Goal: Task Accomplishment & Management: Use online tool/utility

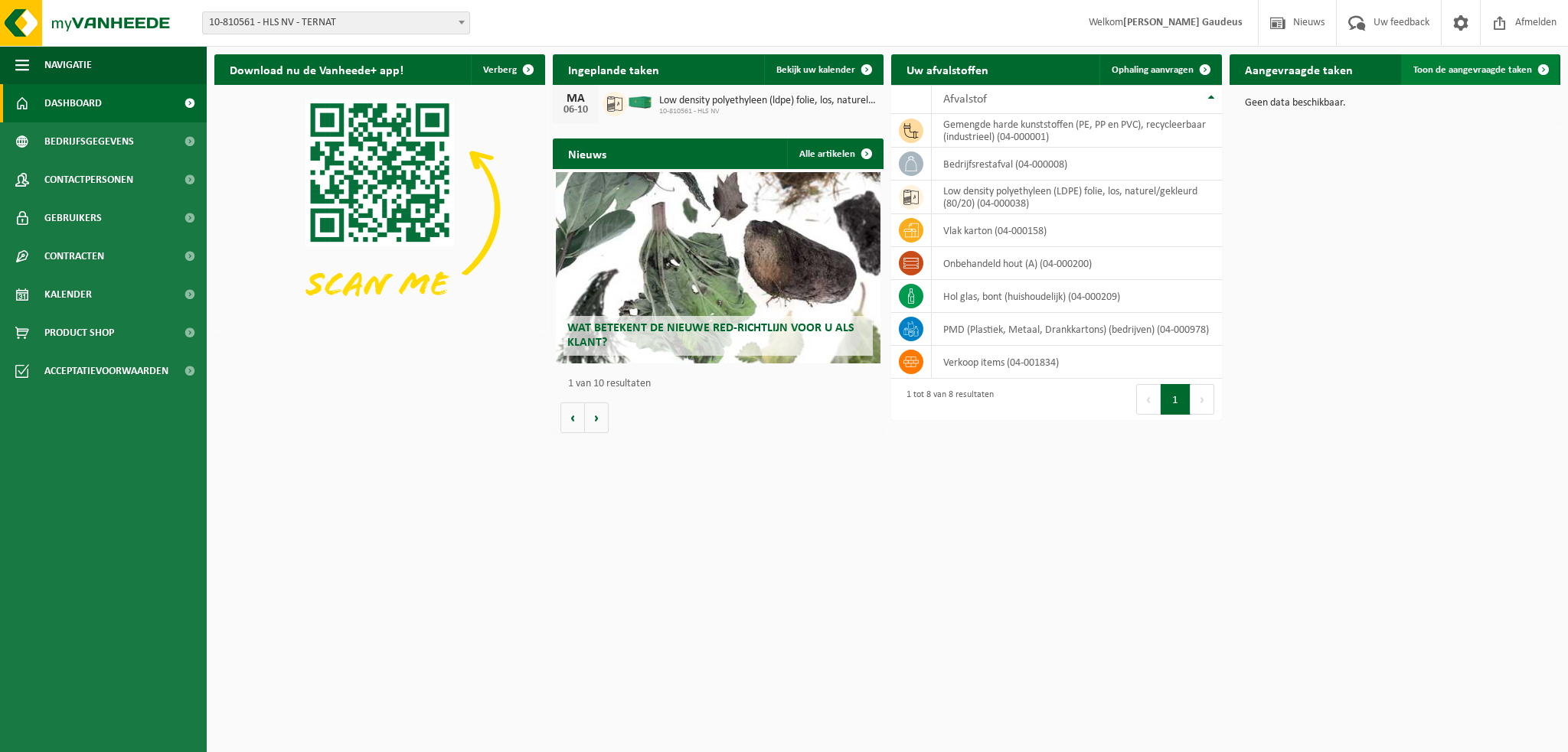
click at [1478, 67] on span "Toon de aangevraagde taken" at bounding box center [1472, 70] width 118 height 10
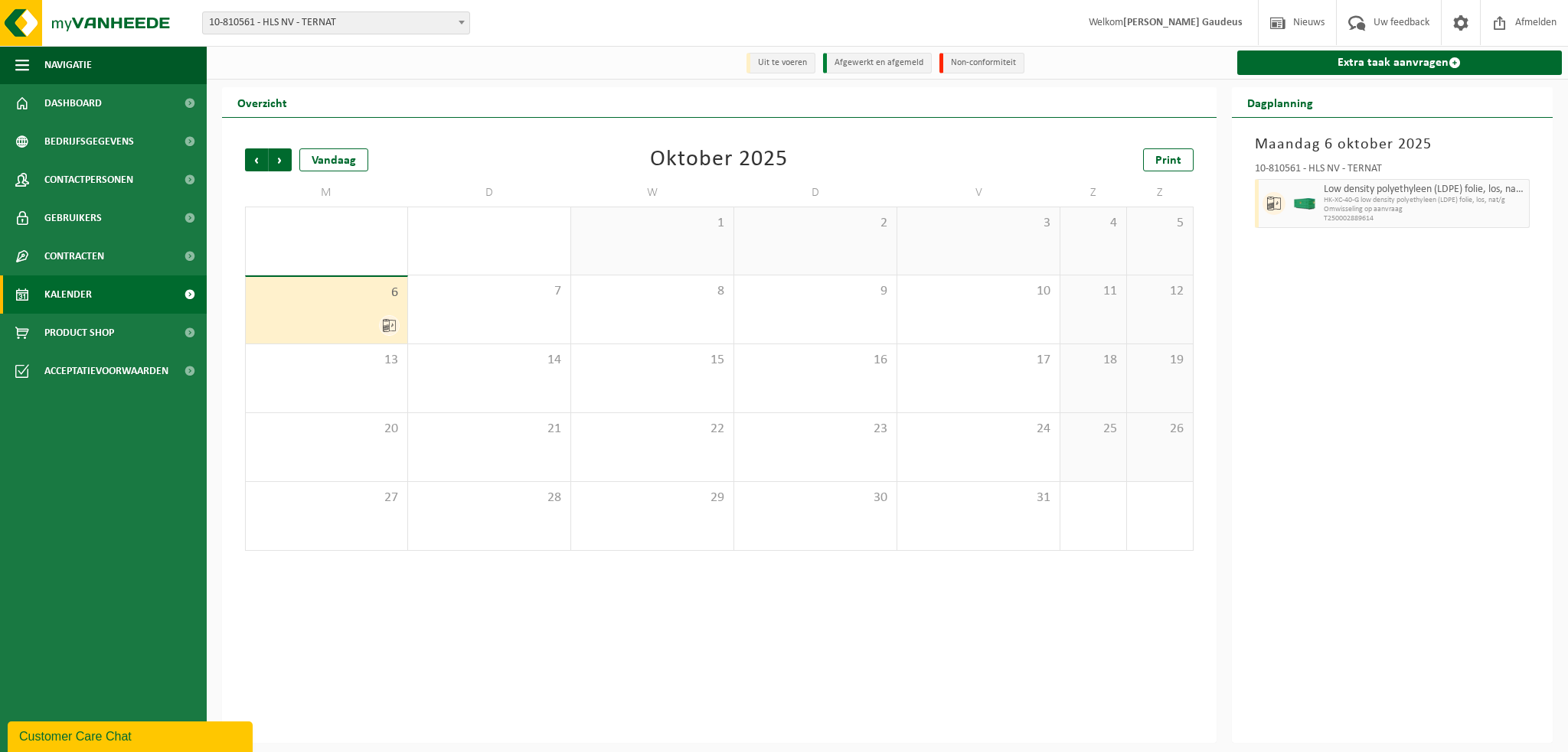
click at [80, 287] on span "Kalender" at bounding box center [68, 294] width 47 height 38
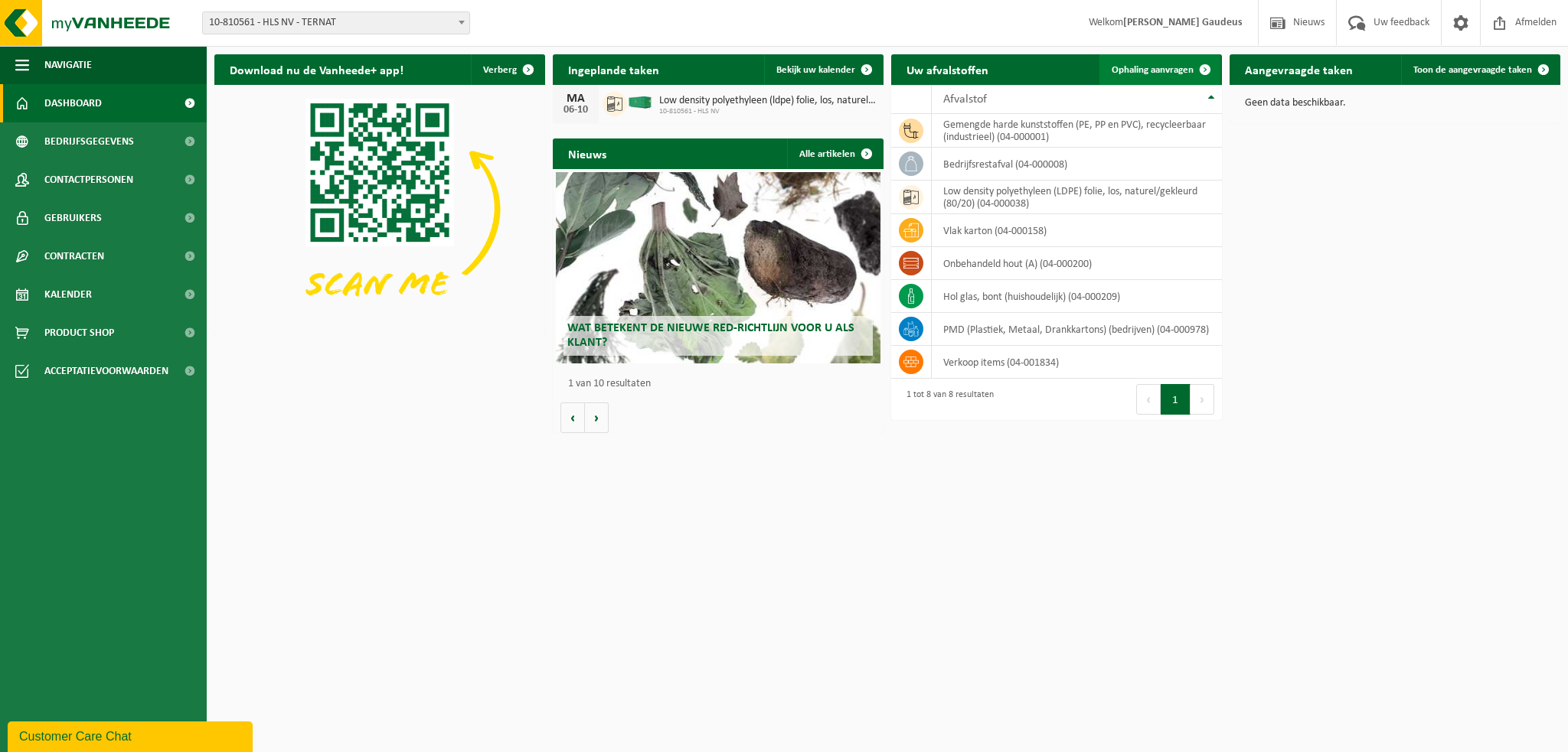
click at [1151, 63] on link "Ophaling aanvragen" at bounding box center [1159, 69] width 121 height 31
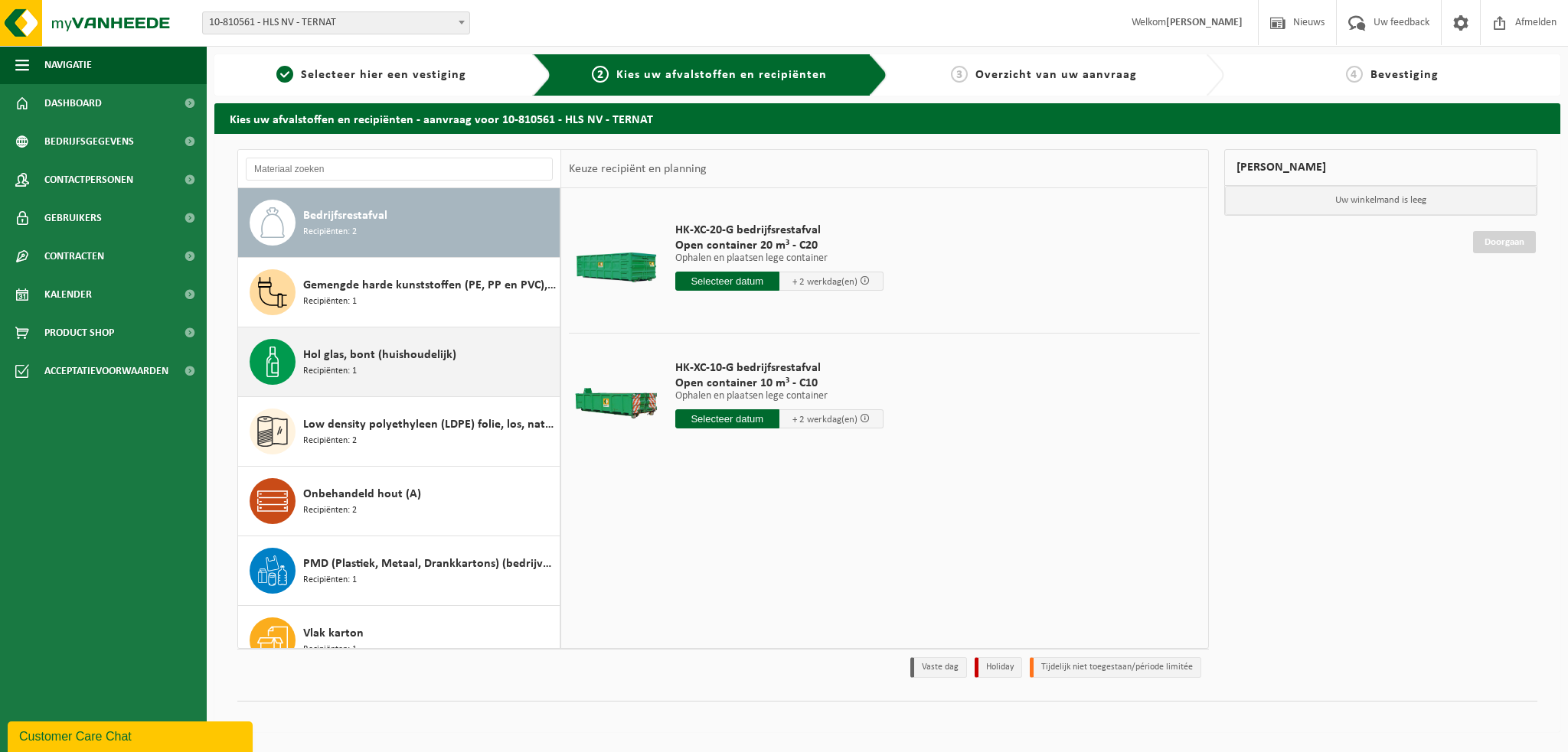
click at [368, 350] on span "Hol glas, bont (huishoudelijk)" at bounding box center [379, 354] width 153 height 19
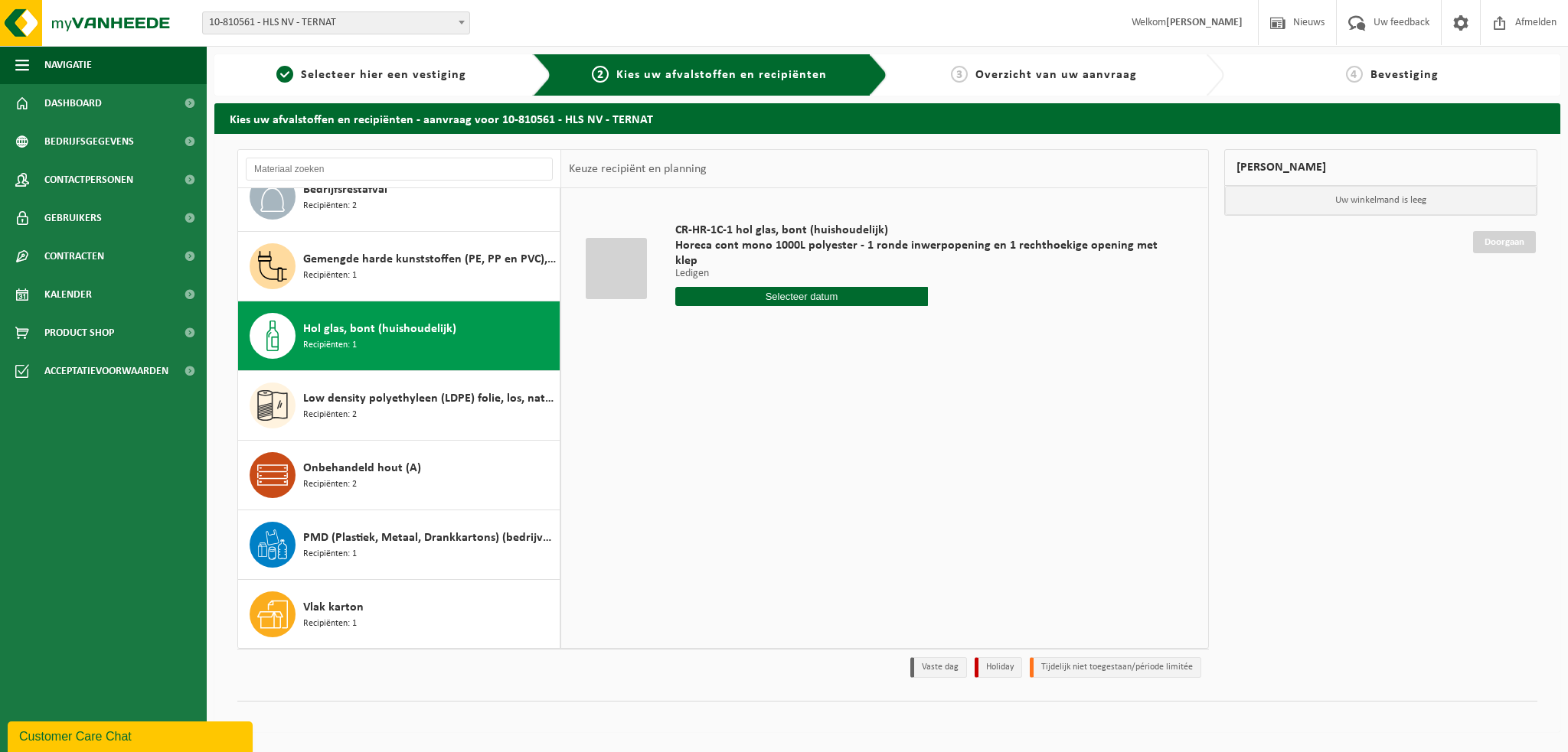
click at [764, 286] on input "text" at bounding box center [801, 295] width 252 height 19
click at [765, 391] on div "9" at bounding box center [769, 392] width 27 height 25
type input "Van 2025-10-09"
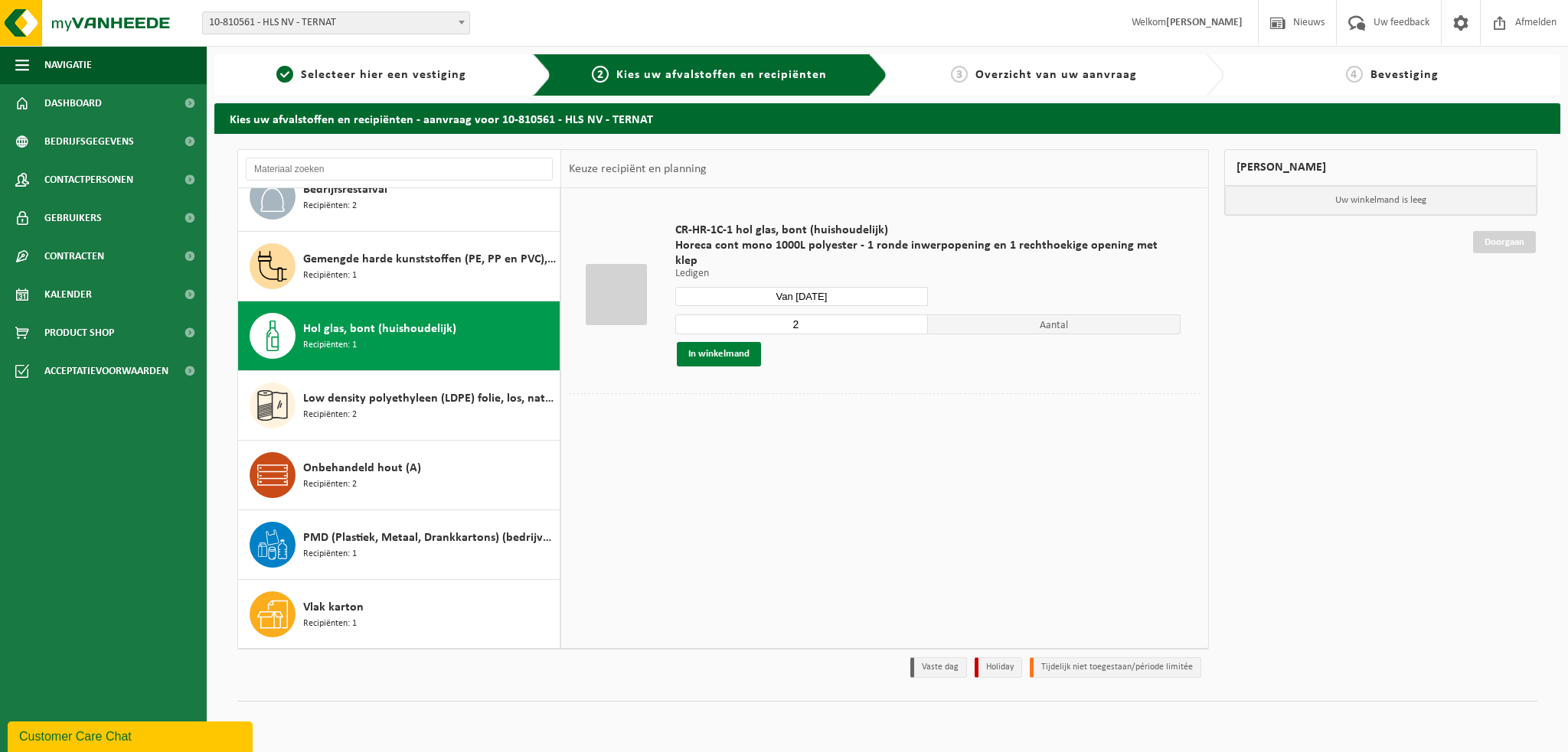
click at [726, 342] on button "In winkelmand" at bounding box center [718, 353] width 84 height 25
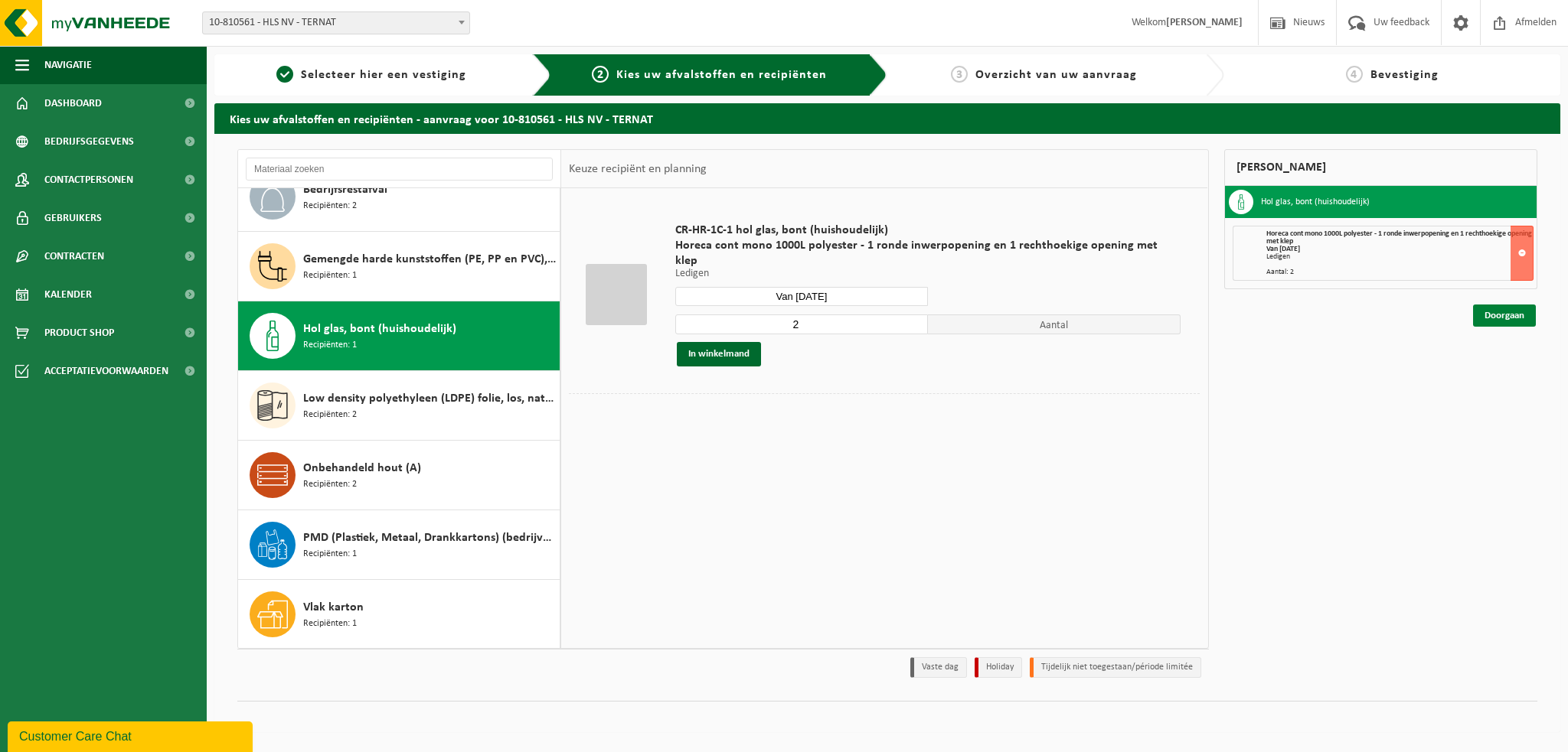
click at [1509, 314] on link "Doorgaan" at bounding box center [1504, 315] width 63 height 23
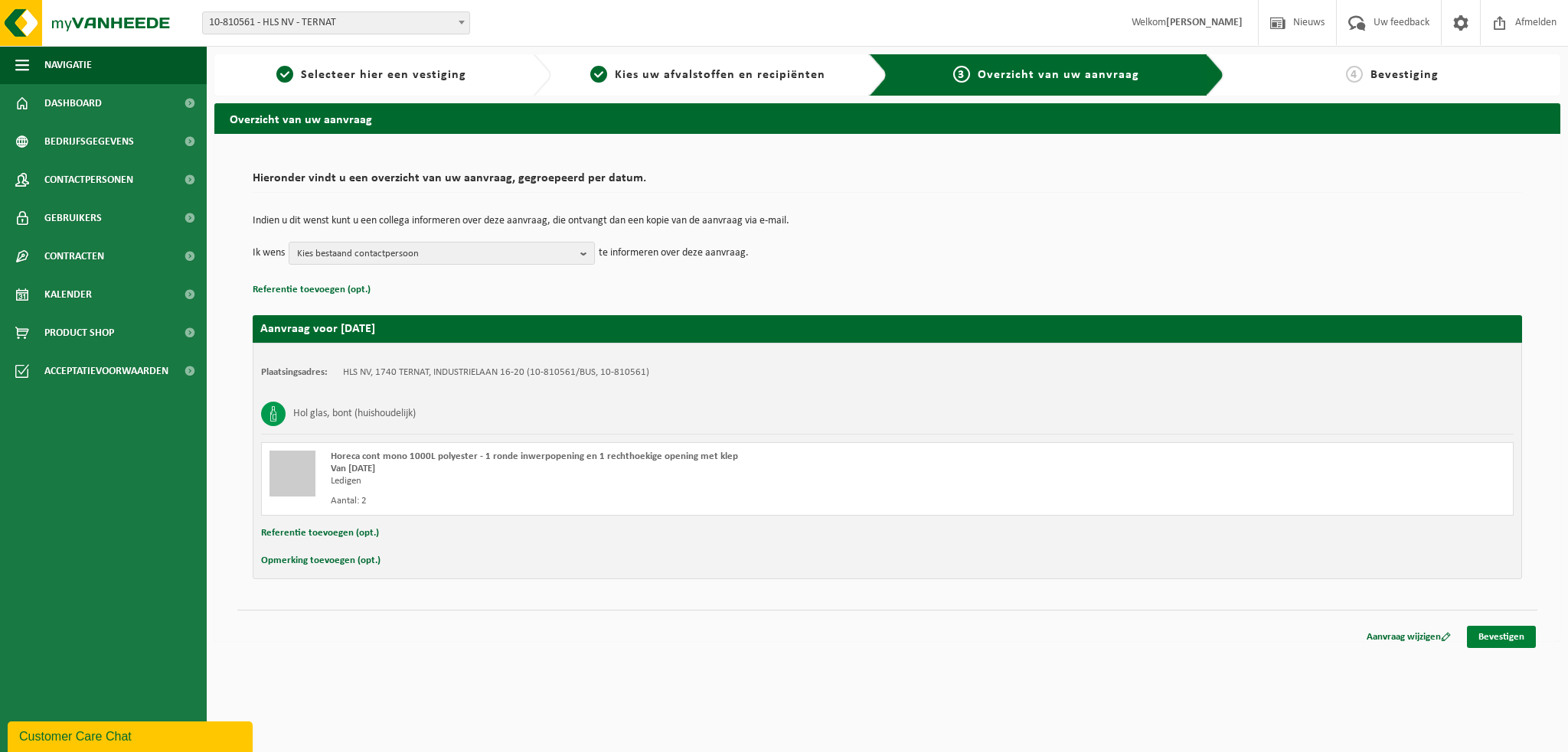
click at [1503, 645] on link "Bevestigen" at bounding box center [1501, 637] width 69 height 23
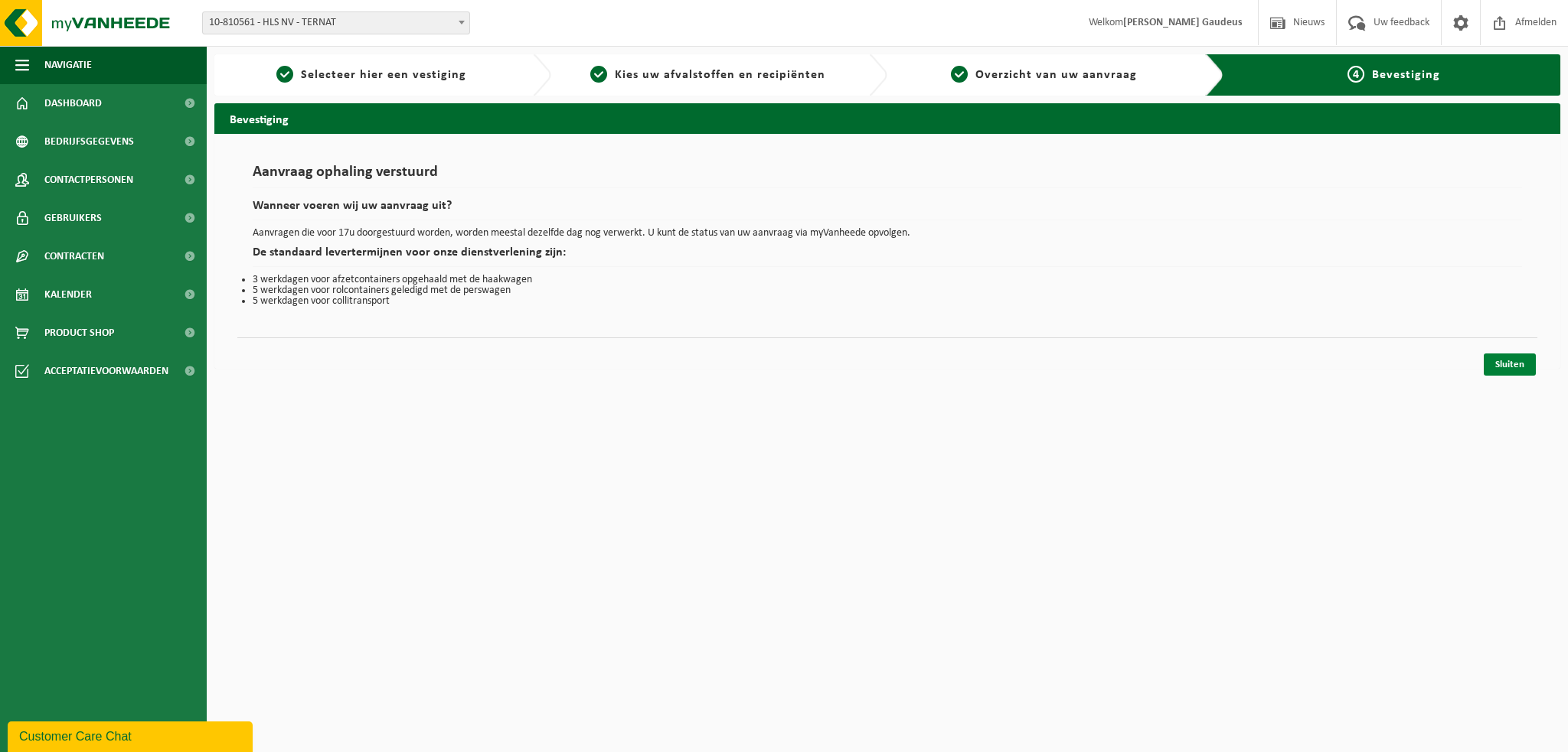
click at [1503, 360] on link "Sluiten" at bounding box center [1509, 364] width 52 height 23
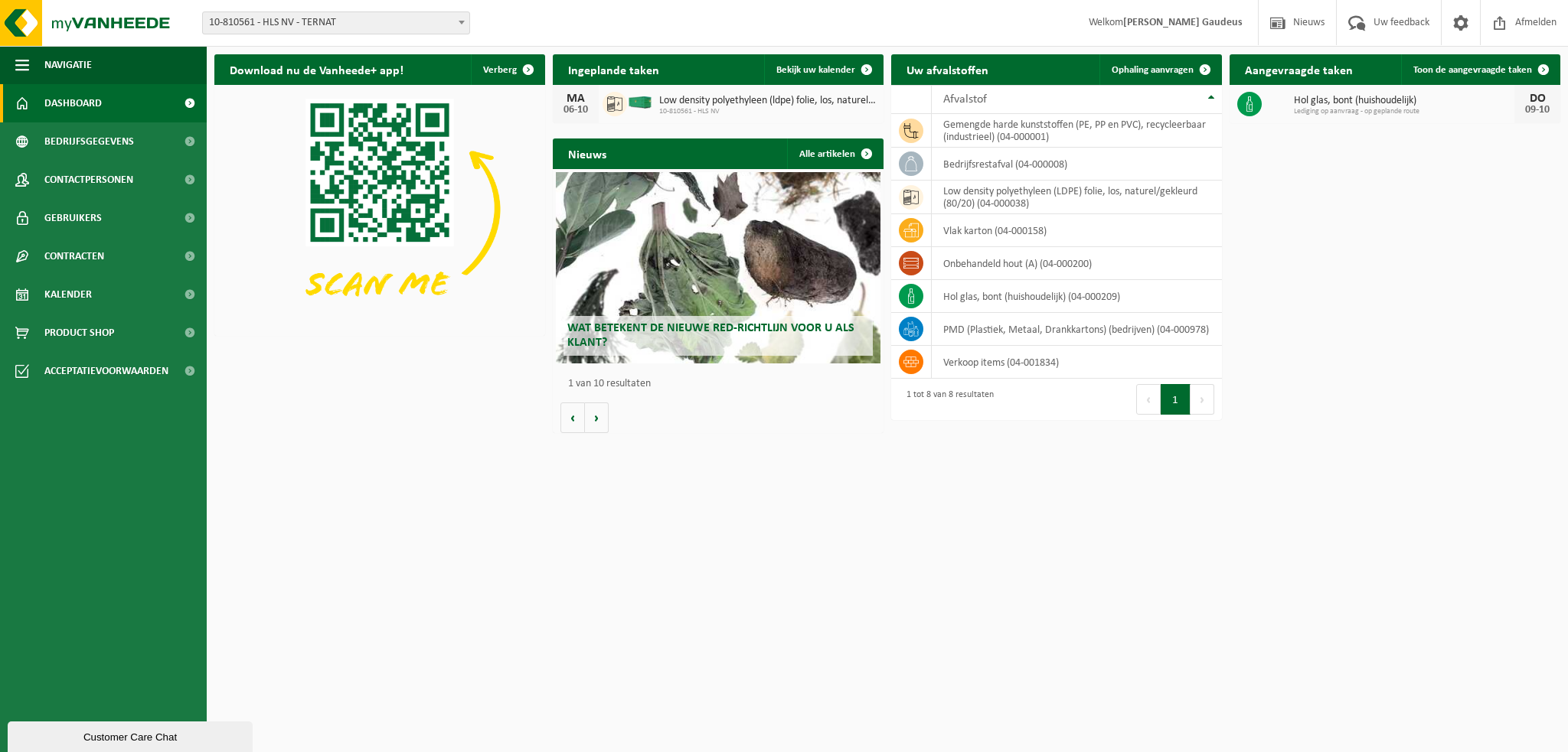
click at [295, 27] on span "10-810561 - HLS NV - TERNAT" at bounding box center [336, 23] width 266 height 22
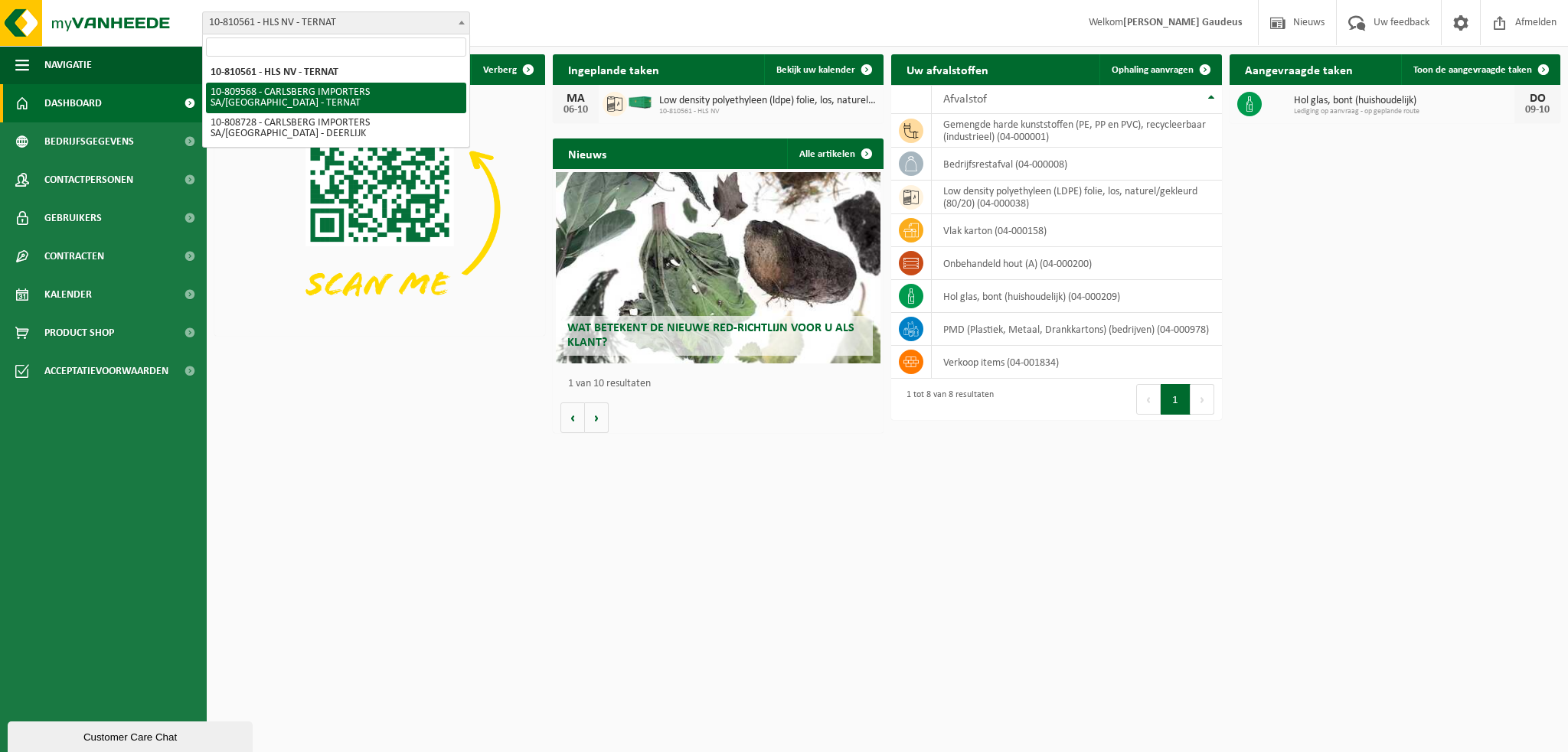
select select "121122"
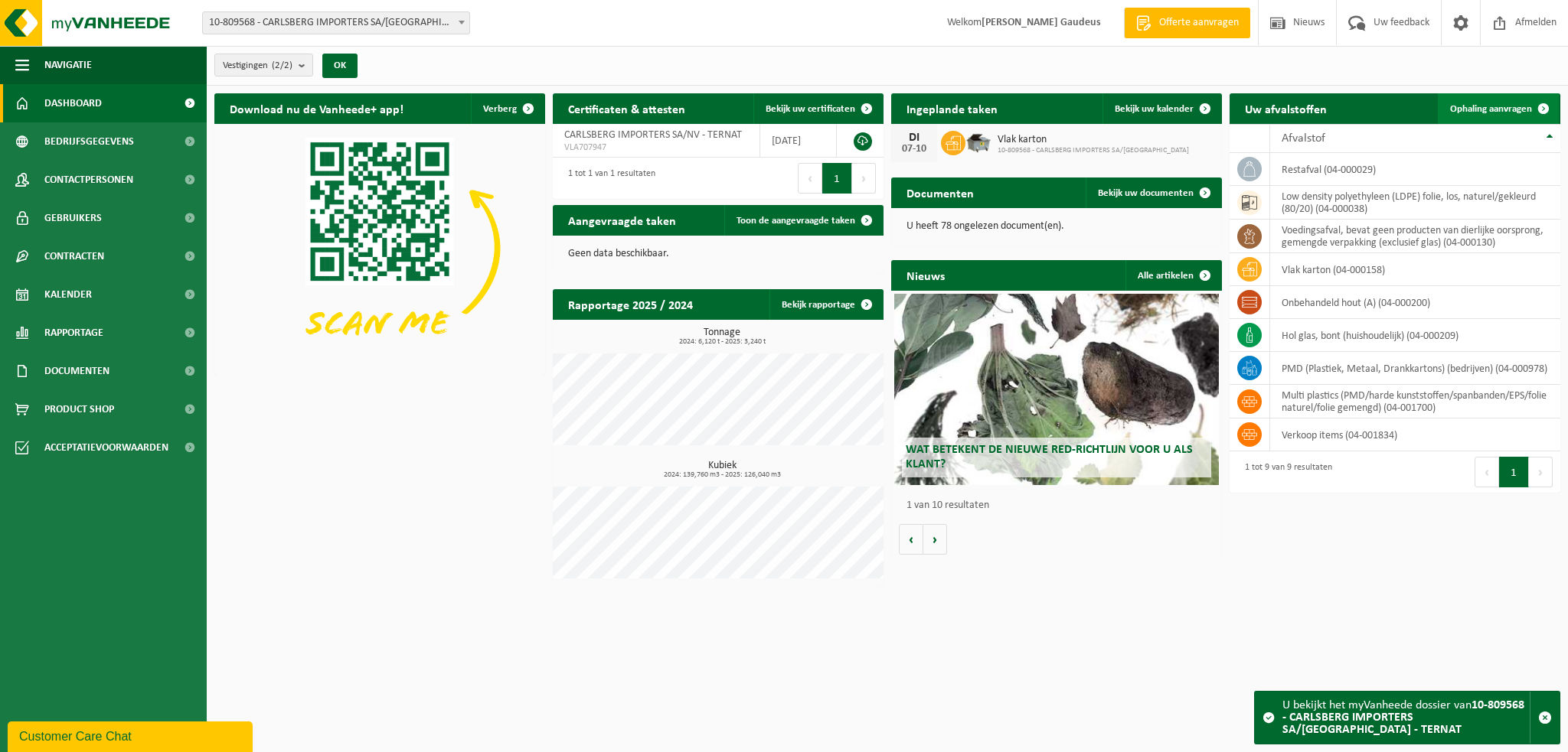
click at [1485, 111] on span "Ophaling aanvragen" at bounding box center [1490, 109] width 82 height 10
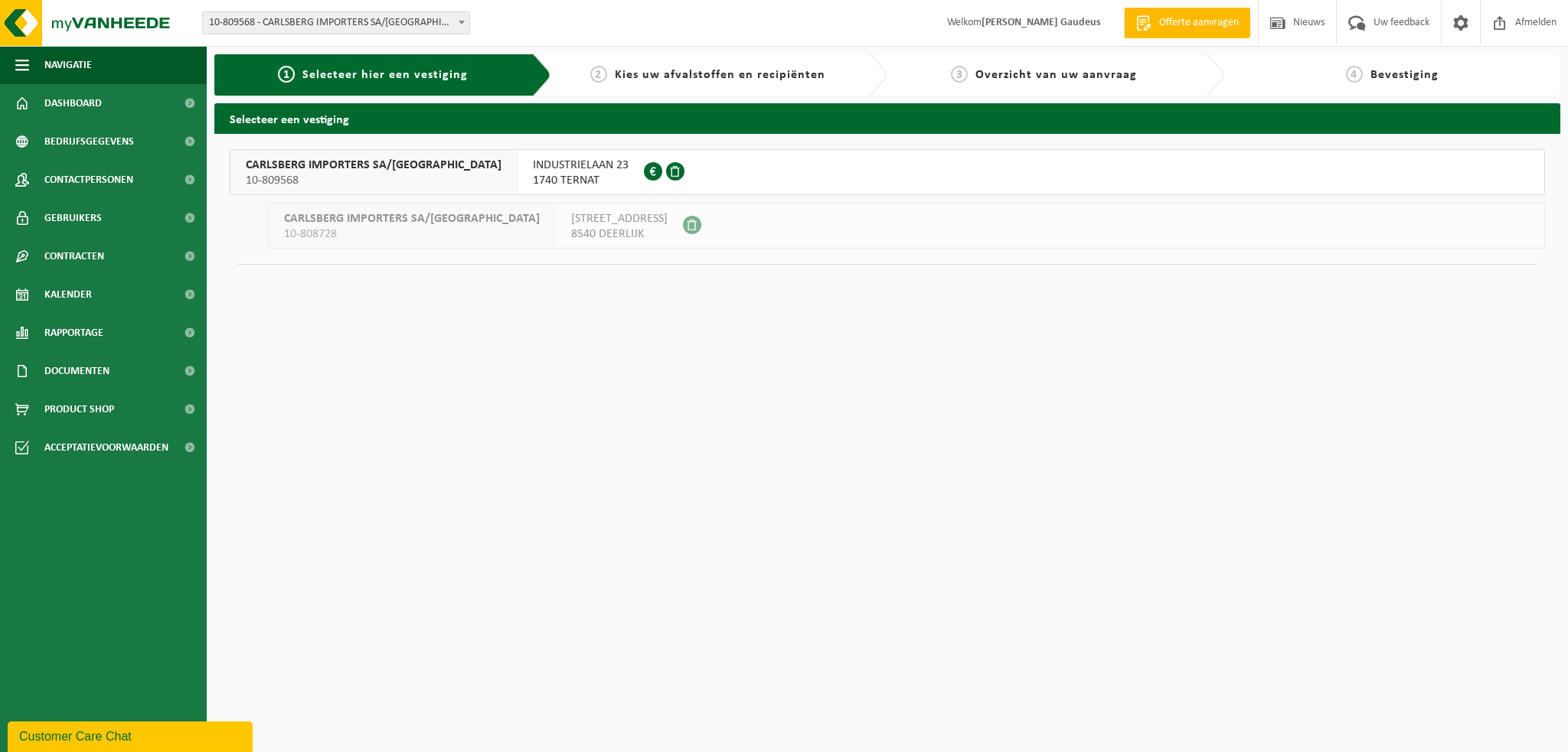
click at [533, 170] on span "INDUSTRIELAAN 23" at bounding box center [580, 165] width 96 height 16
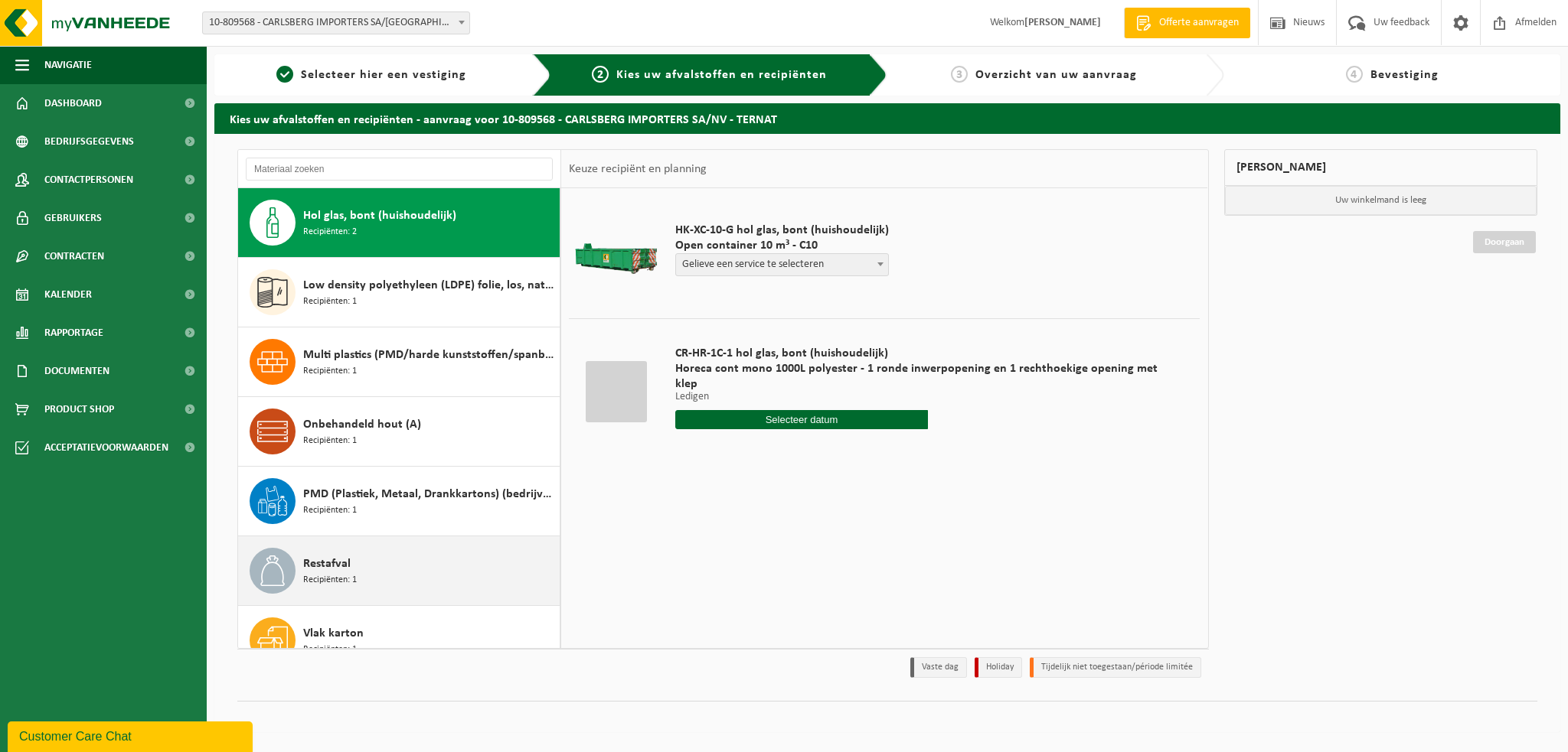
click at [369, 562] on div "Restafval Recipiënten: 1" at bounding box center [429, 570] width 252 height 46
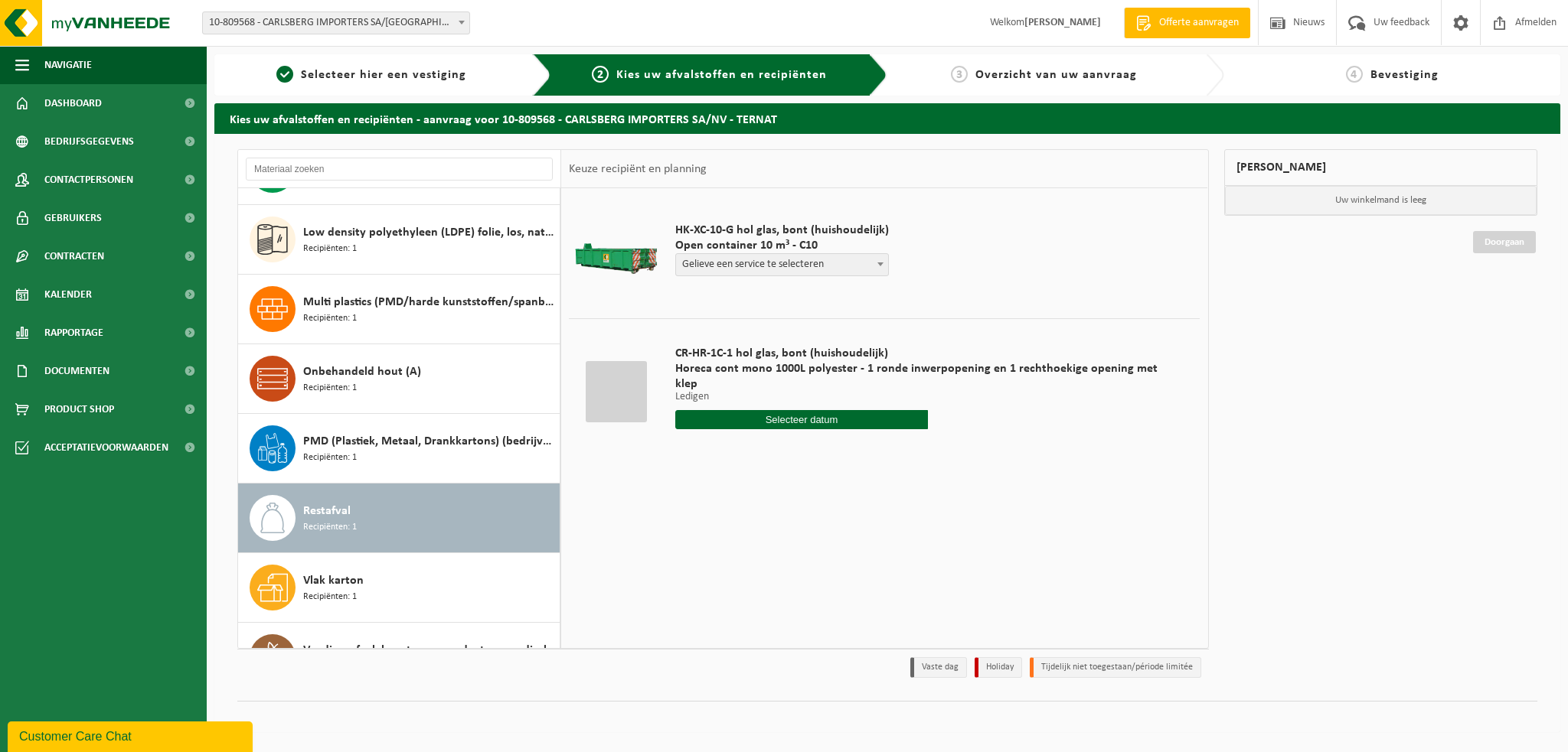
scroll to position [94, 0]
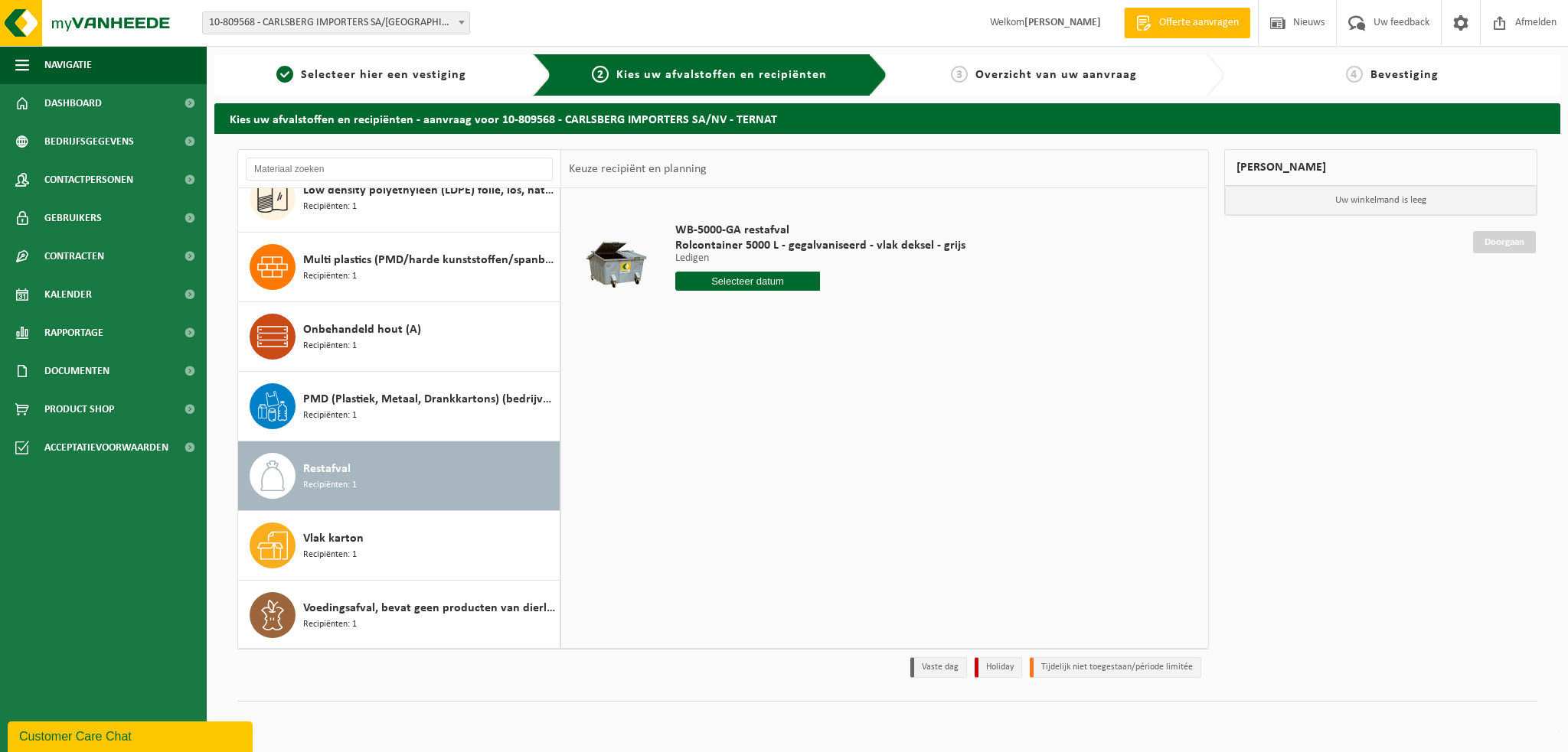
click at [737, 278] on input "text" at bounding box center [748, 281] width 146 height 19
click at [749, 395] on div "8" at bounding box center [743, 392] width 27 height 25
type input "Van 2025-10-08"
click at [716, 342] on button "In winkelmand" at bounding box center [718, 339] width 84 height 25
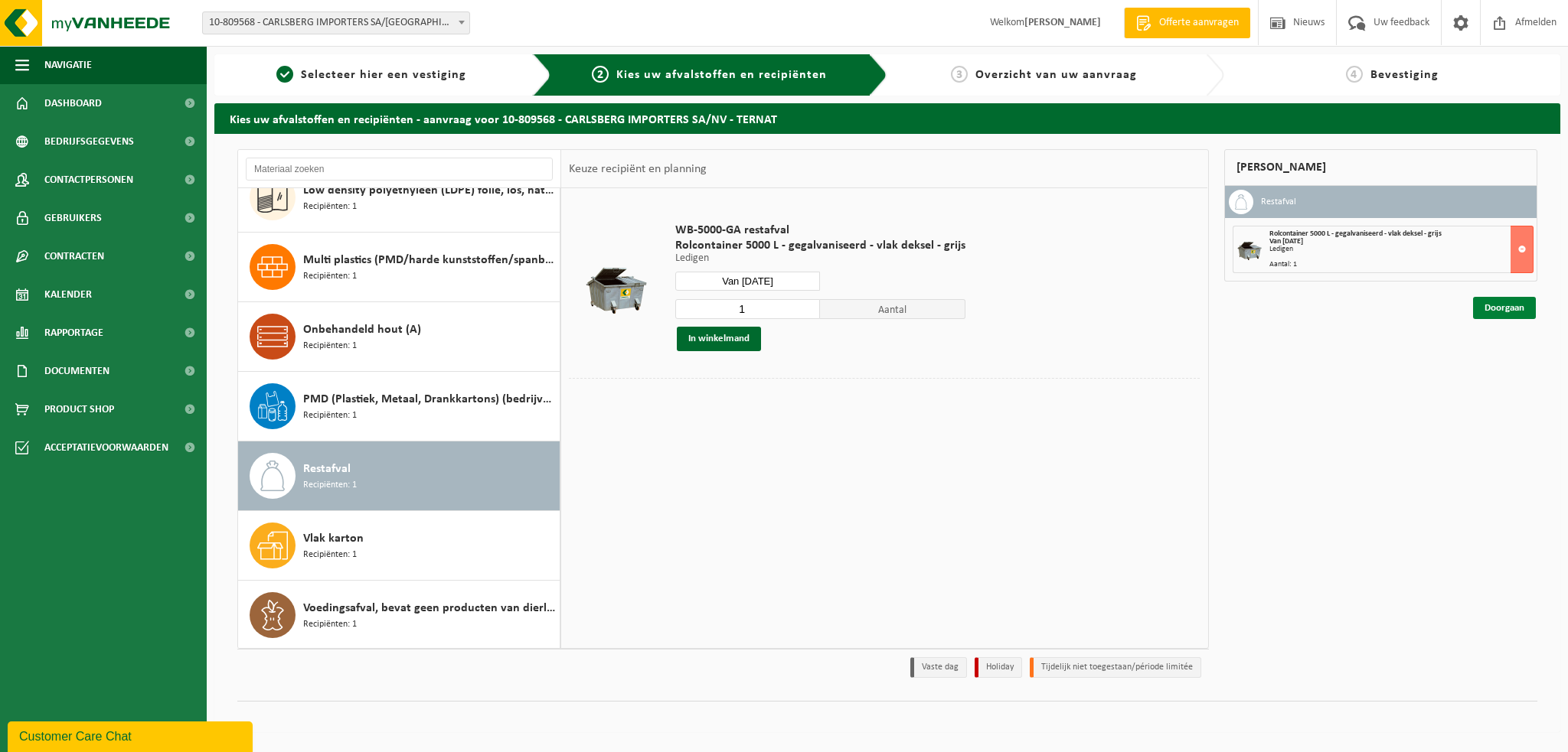
click at [1511, 309] on link "Doorgaan" at bounding box center [1504, 308] width 63 height 23
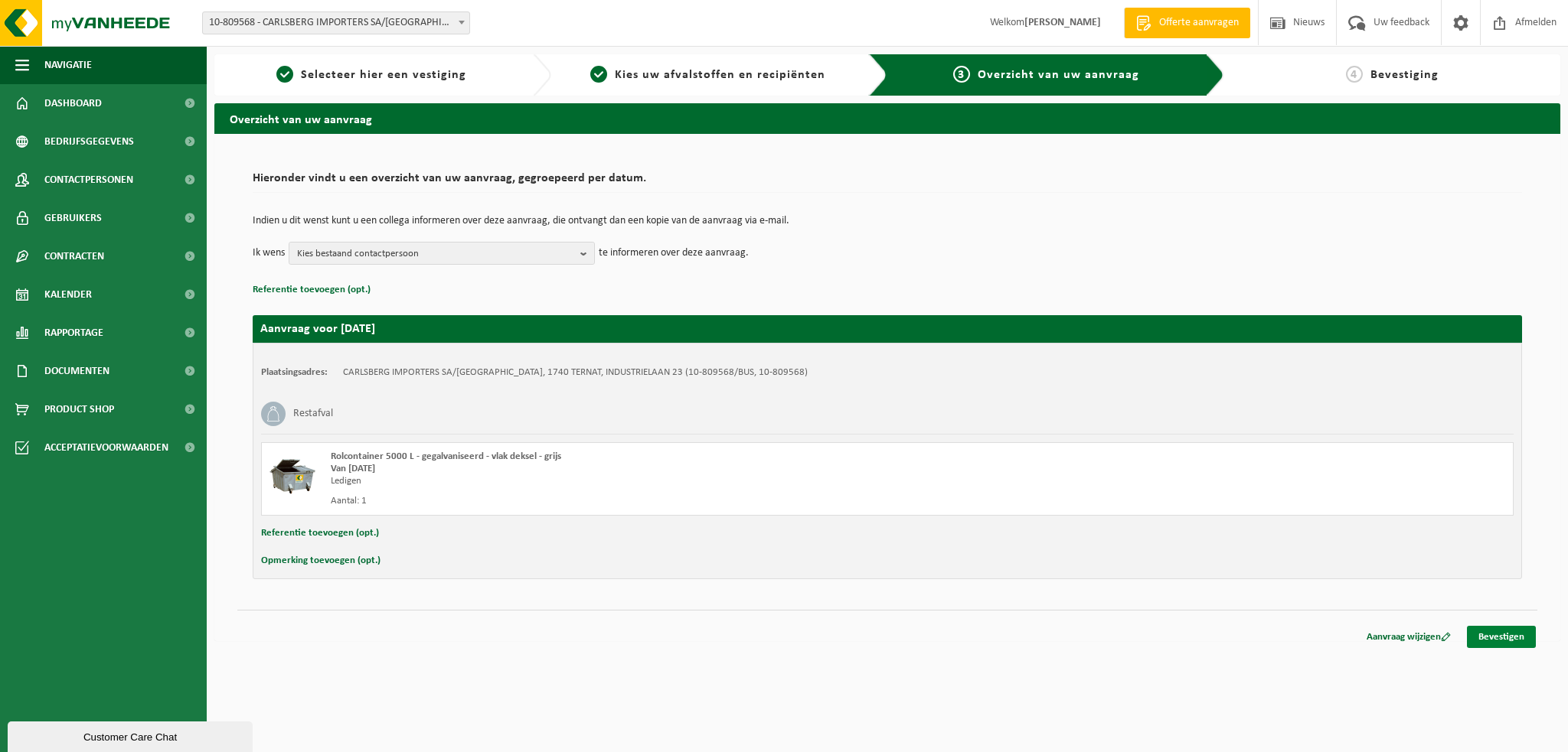
click at [1525, 633] on link "Bevestigen" at bounding box center [1501, 637] width 69 height 23
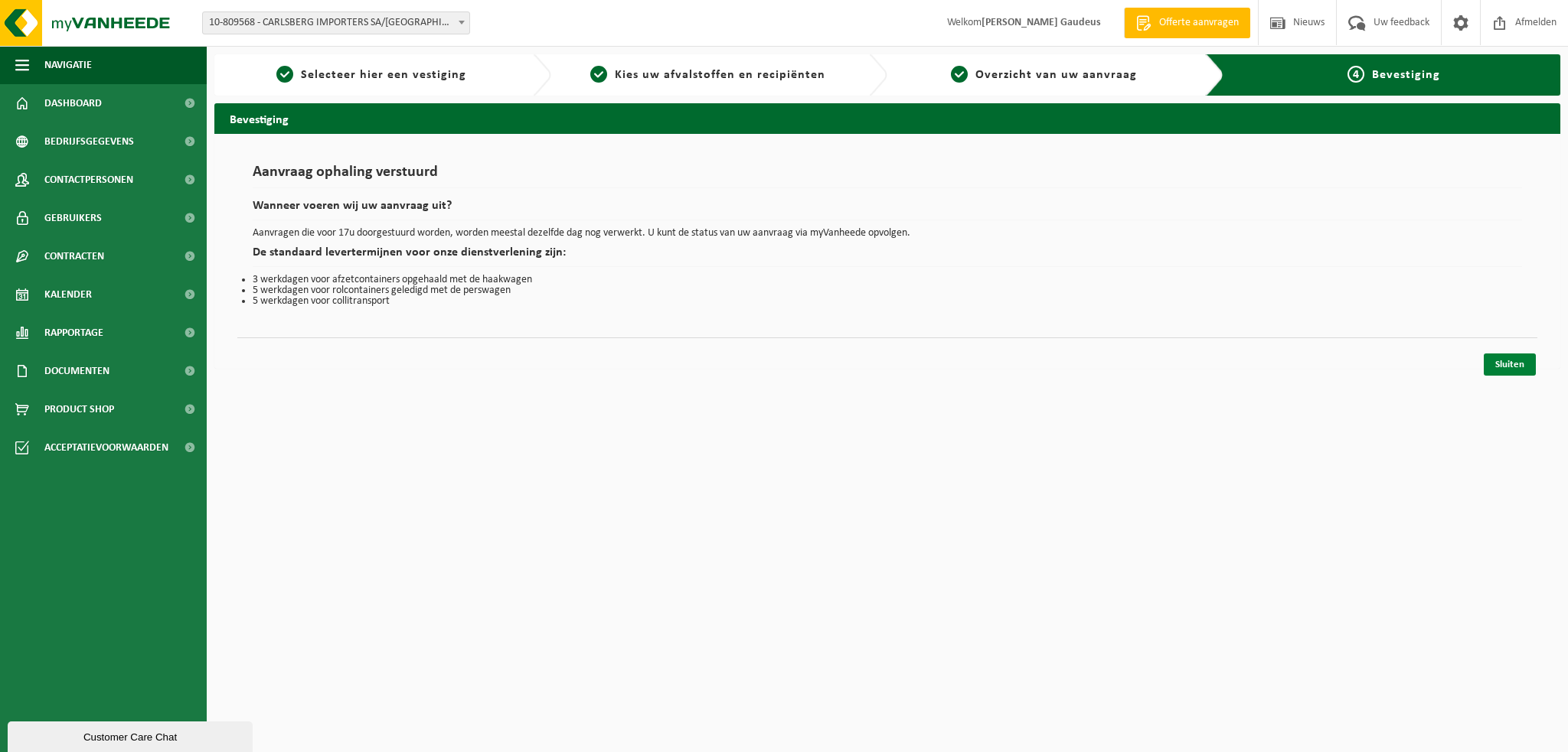
click at [1524, 365] on link "Sluiten" at bounding box center [1509, 364] width 52 height 23
